Goal: Task Accomplishment & Management: Manage account settings

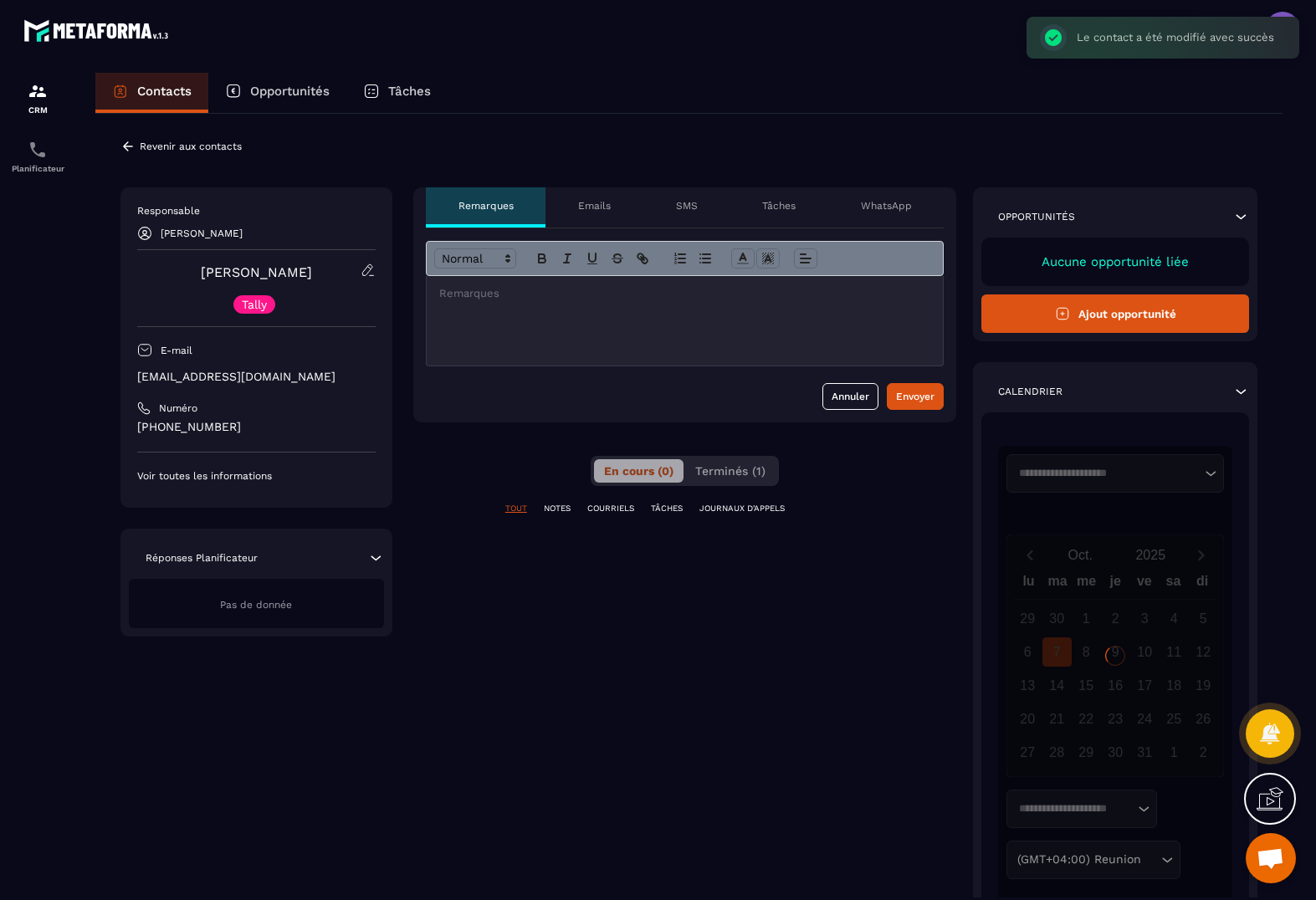
scroll to position [0, 1]
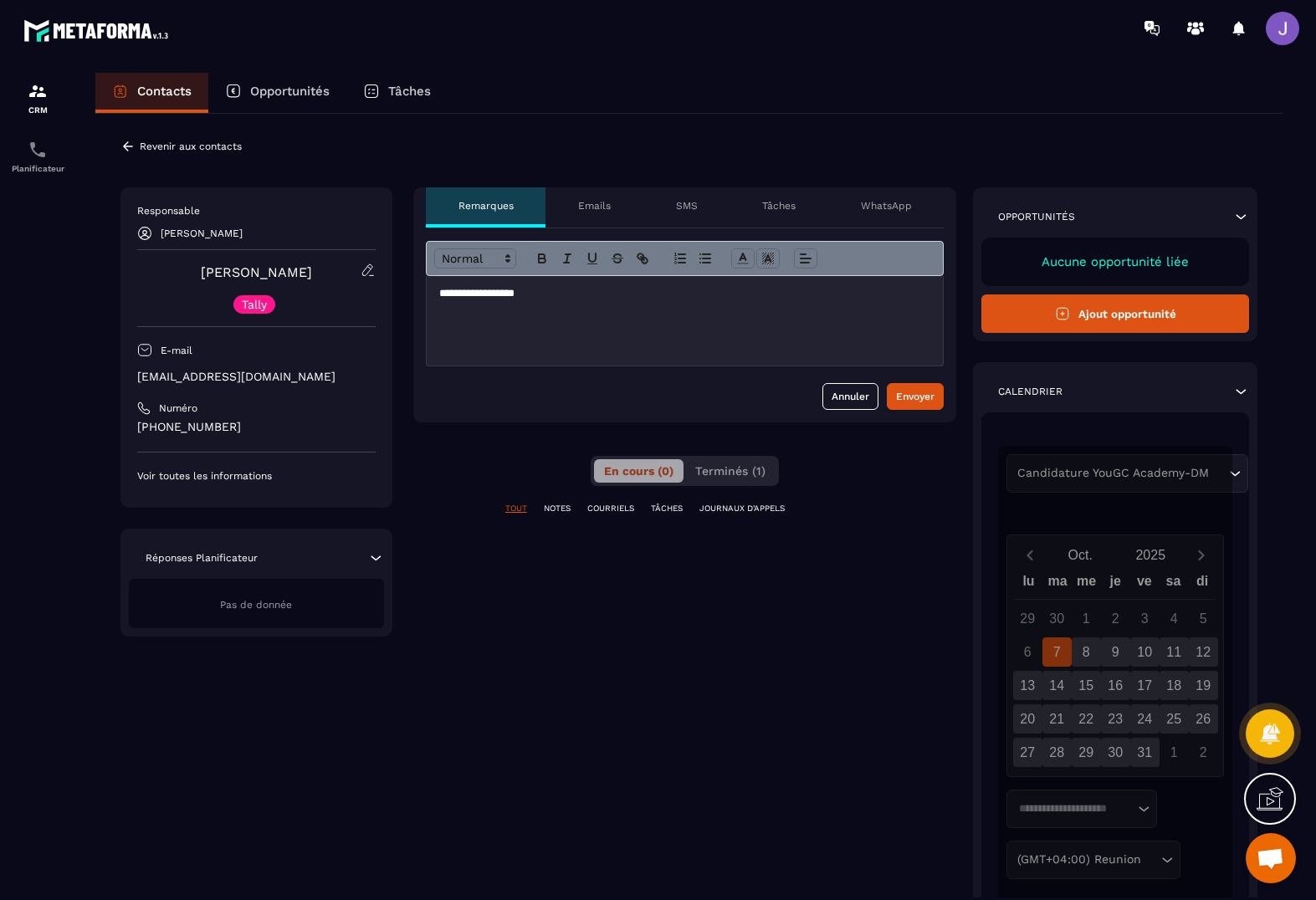
click at [465, 287] on p "**********" at bounding box center [685, 293] width 492 height 15
drag, startPoint x: 246, startPoint y: 426, endPoint x: 126, endPoint y: 430, distance: 120.1
click at [126, 430] on div "Responsable [PERSON_NAME] [PERSON_NAME] Tally E-mail [EMAIL_ADDRESS][DOMAIN_NAM…" at bounding box center [256, 347] width 272 height 321
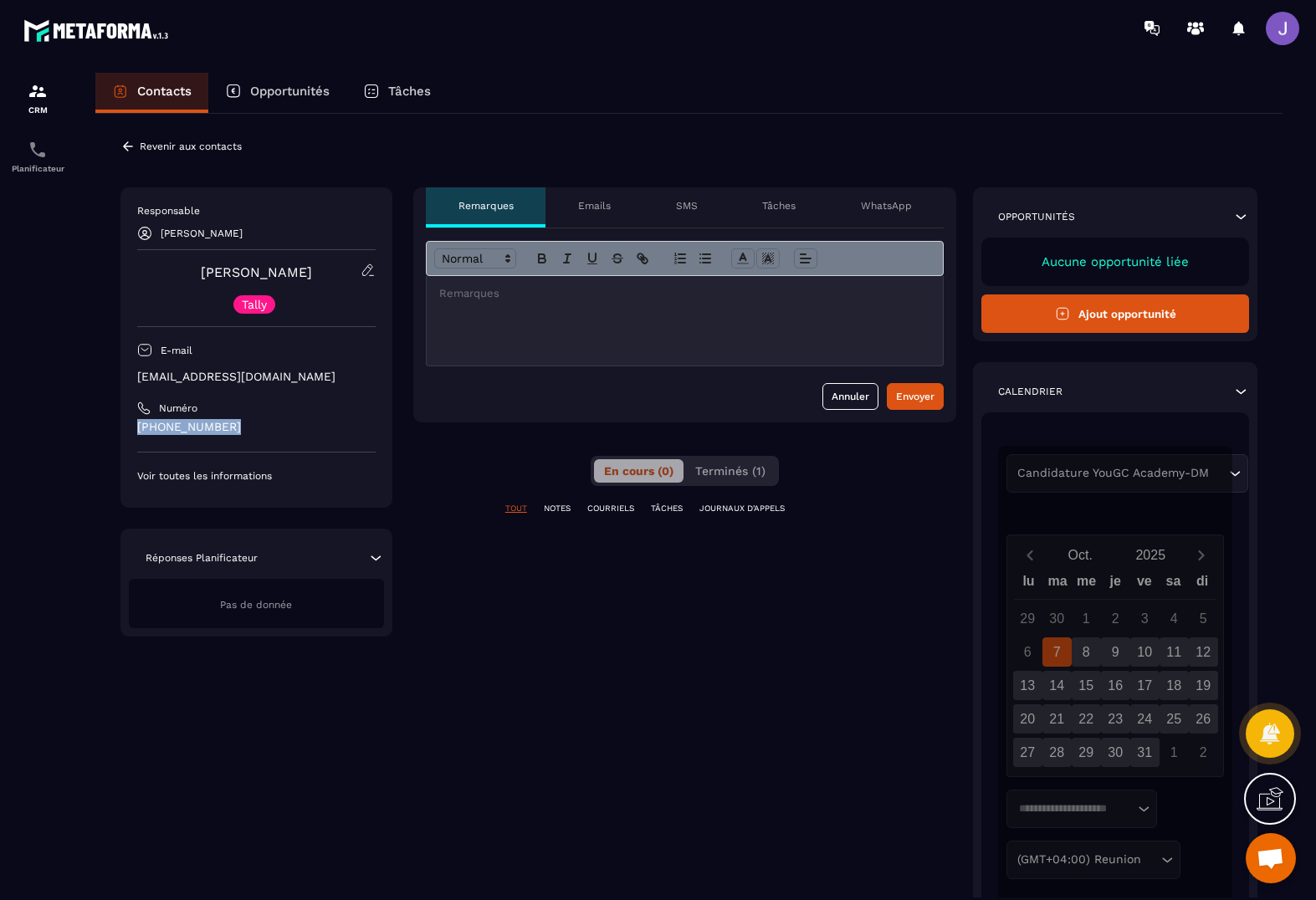
copy p "[PHONE_NUMBER]"
click at [377, 277] on div "Responsable [PERSON_NAME] [PERSON_NAME] Tally E-mail [EMAIL_ADDRESS][DOMAIN_NAM…" at bounding box center [256, 347] width 272 height 321
click at [368, 276] on icon at bounding box center [368, 270] width 15 height 15
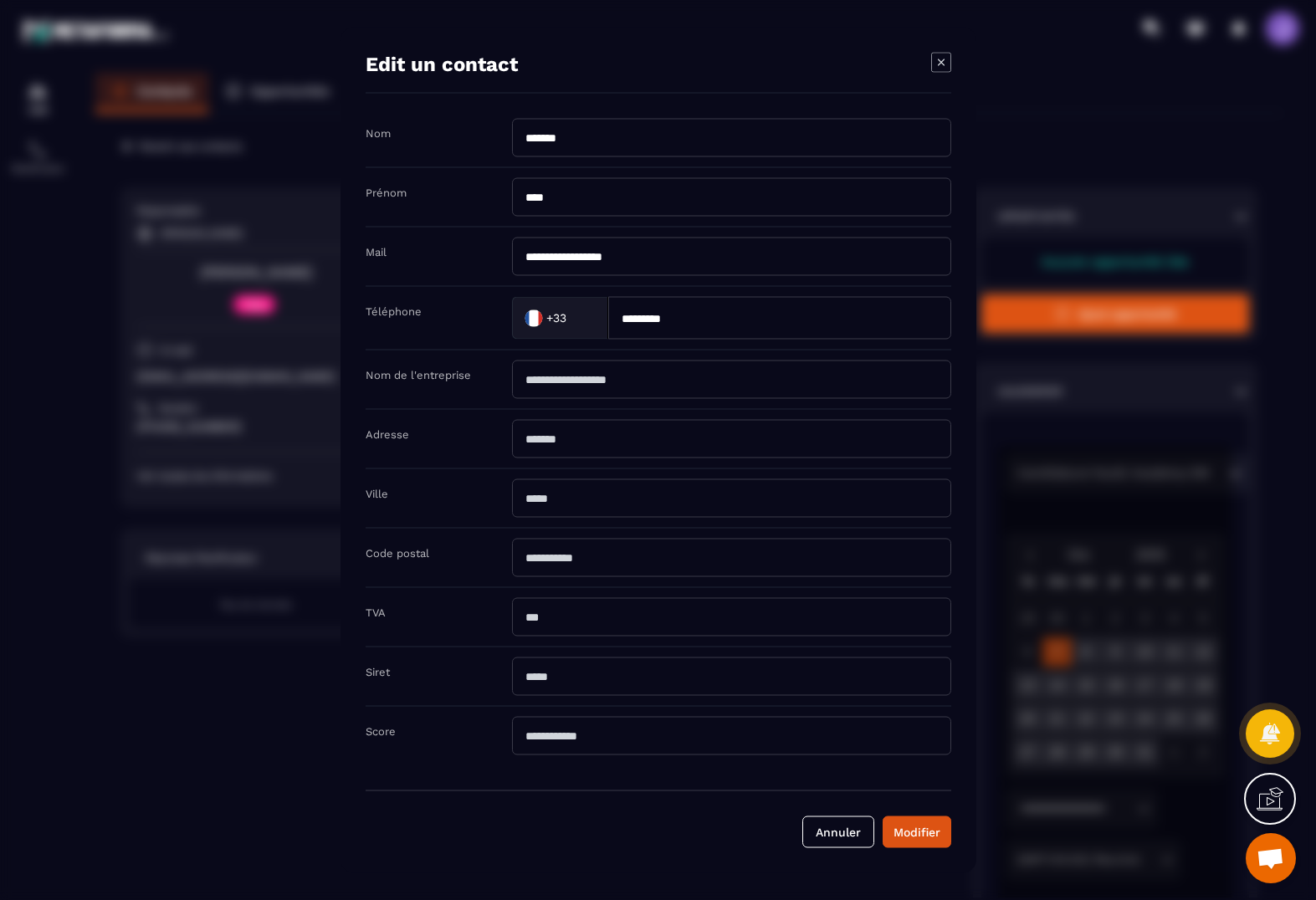
click at [535, 314] on div "+33" at bounding box center [556, 317] width 73 height 25
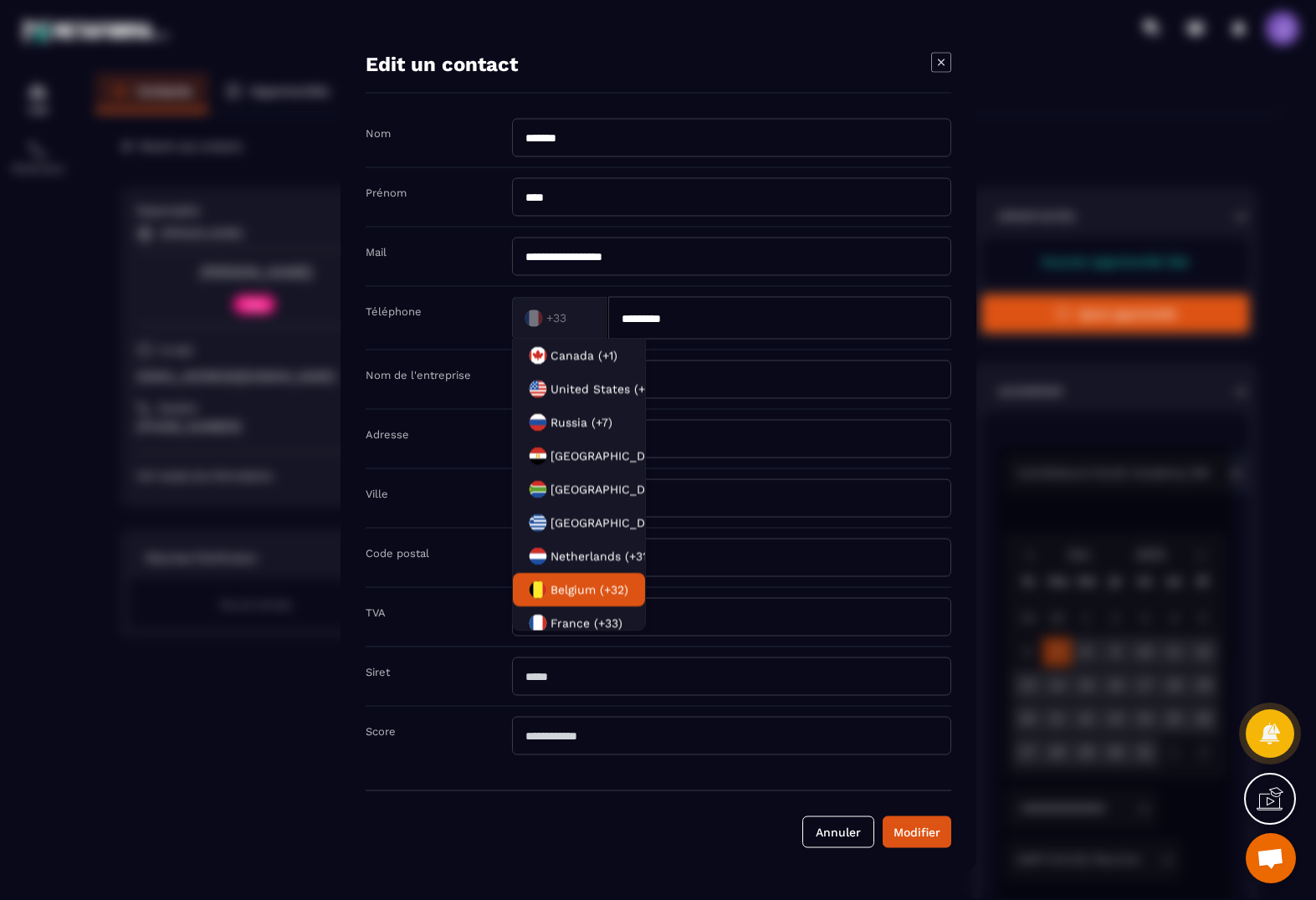
drag, startPoint x: 558, startPoint y: 569, endPoint x: 558, endPoint y: 585, distance: 16.0
click at [558, 585] on ul "[GEOGRAPHIC_DATA] (+1) [GEOGRAPHIC_DATA] (+1) [GEOGRAPHIC_DATA] (+7) [GEOGRAPHI…" at bounding box center [579, 485] width 134 height 293
click at [557, 585] on span "Belgium (+32)" at bounding box center [589, 590] width 78 height 17
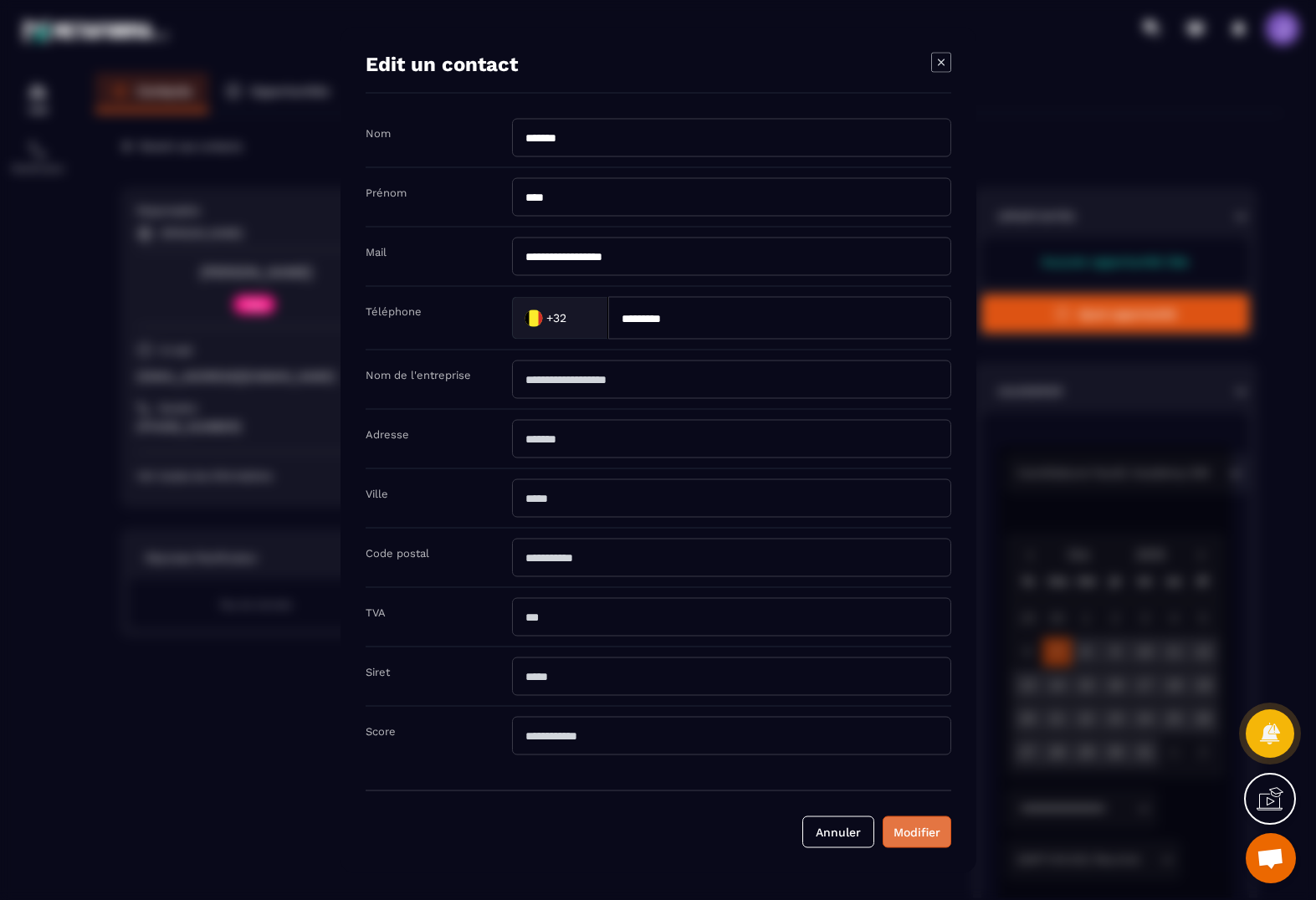
click at [906, 824] on button "Modifier" at bounding box center [917, 832] width 69 height 32
